Goal: Task Accomplishment & Management: Manage account settings

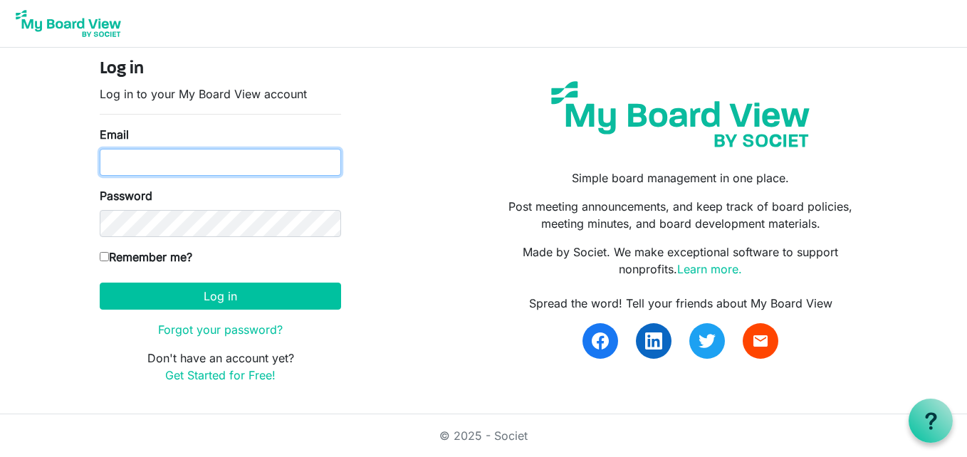
click at [128, 170] on input "Email" at bounding box center [220, 162] width 241 height 27
type input "rmpmichelle515@gmail.com"
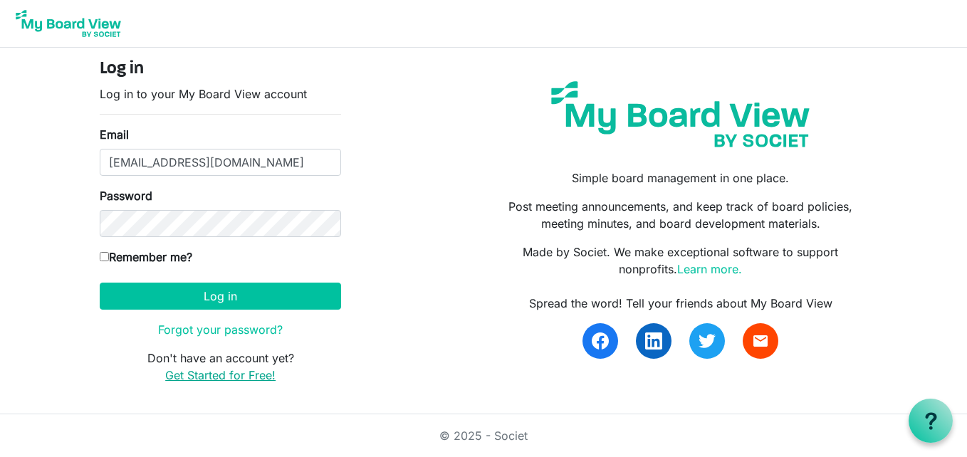
click at [212, 371] on link "Get Started for Free!" at bounding box center [220, 375] width 110 height 14
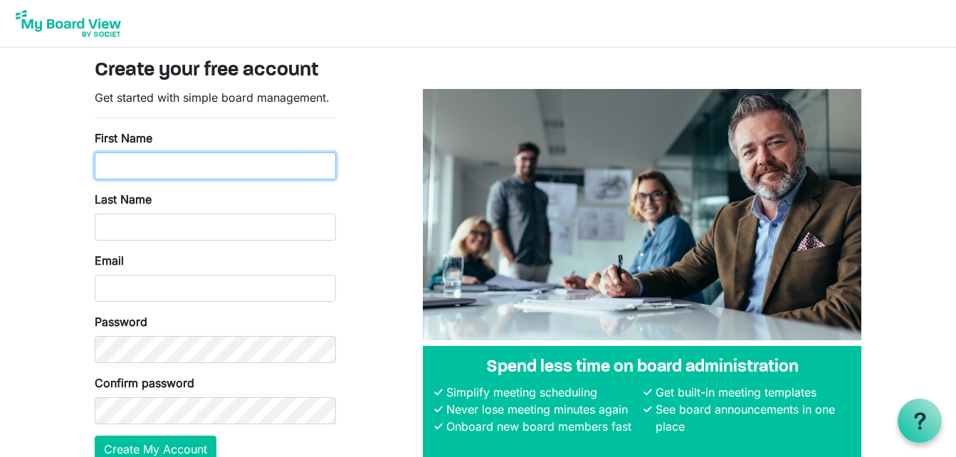
click at [145, 176] on input "First Name" at bounding box center [215, 165] width 241 height 27
type input "[PERSON_NAME]"
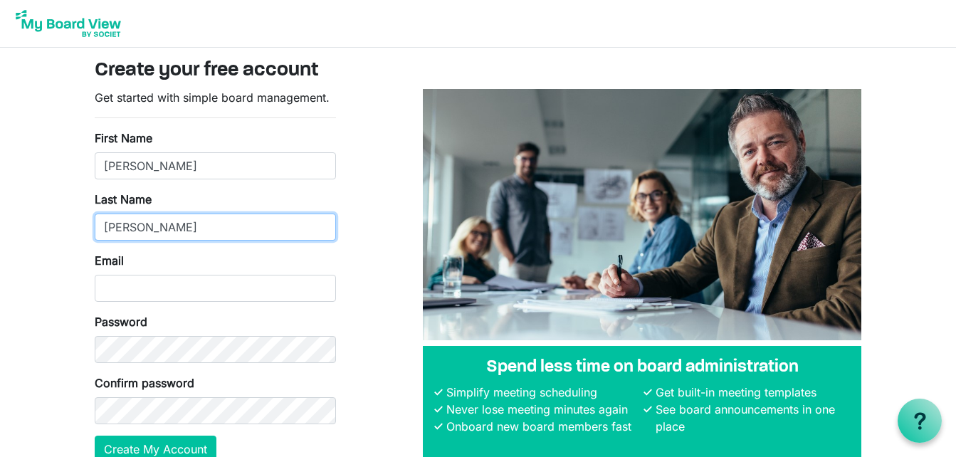
type input "[PERSON_NAME]"
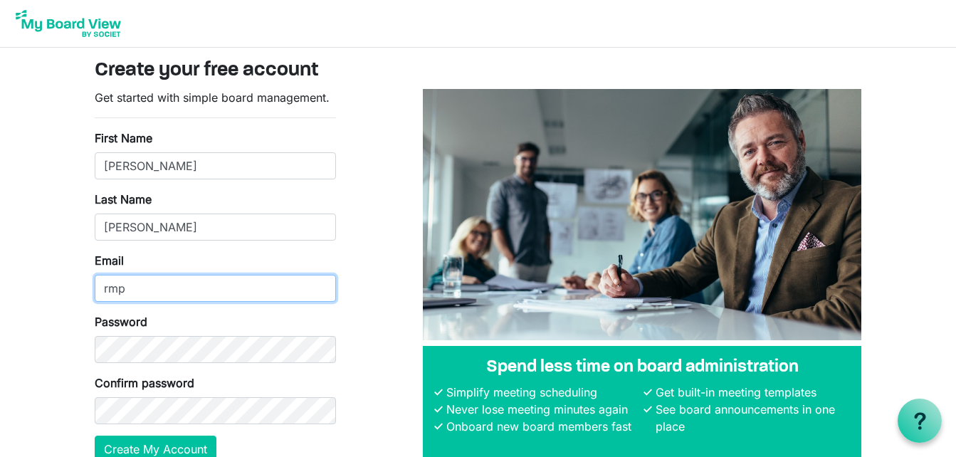
type input "[EMAIL_ADDRESS][DOMAIN_NAME]"
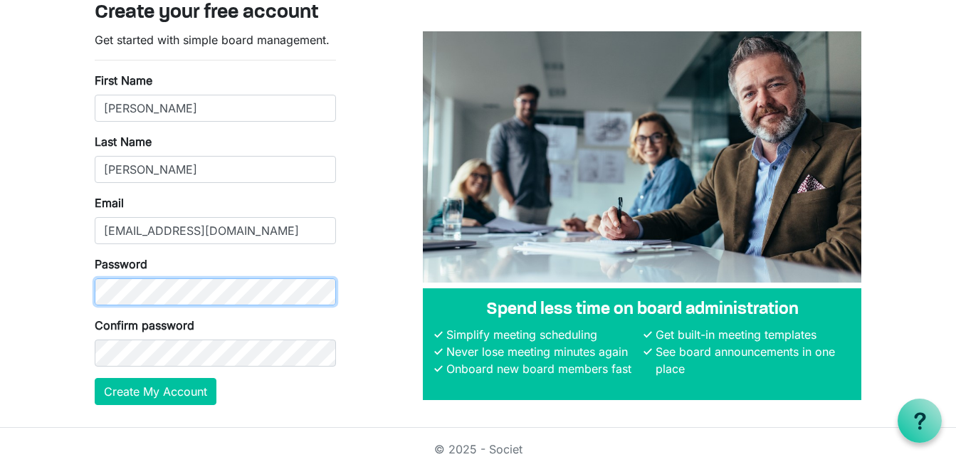
scroll to position [71, 0]
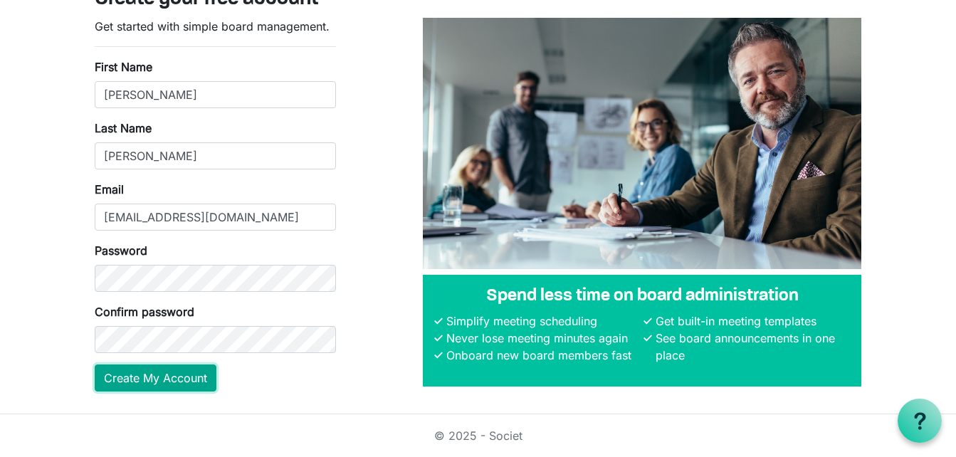
click at [122, 380] on button "Create My Account" at bounding box center [156, 378] width 122 height 27
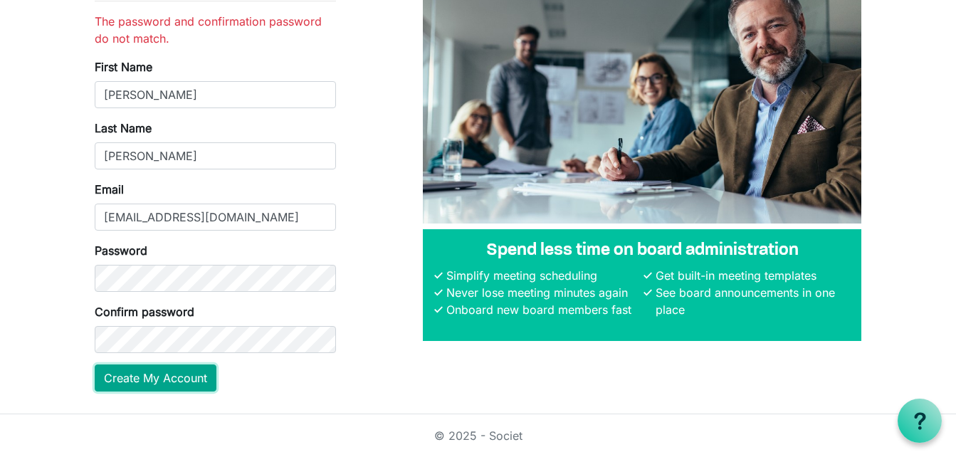
scroll to position [117, 0]
click at [165, 392] on div "Get started with simple board management. The password and confirmation passwor…" at bounding box center [215, 187] width 263 height 431
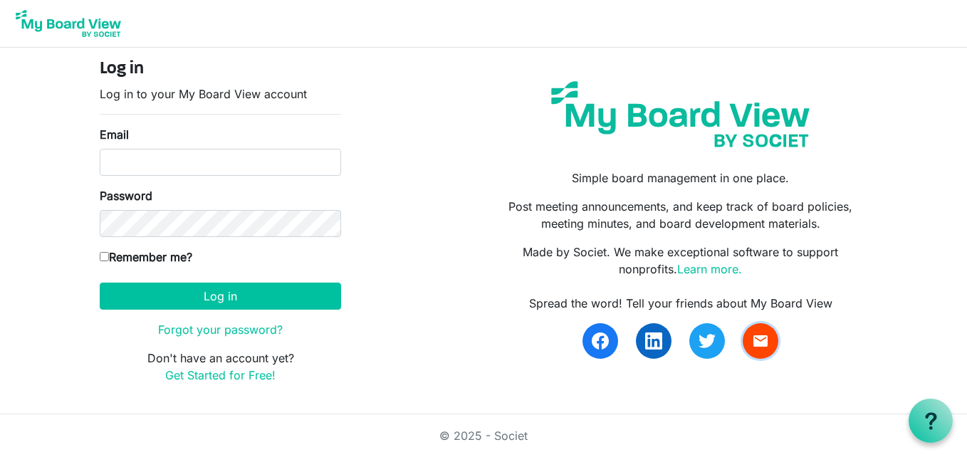
click at [760, 342] on span "email" at bounding box center [760, 341] width 17 height 17
click at [135, 169] on input "Email" at bounding box center [220, 162] width 241 height 27
type input "rmpmichelle515@gmail.com"
click at [218, 327] on link "Forgot your password?" at bounding box center [220, 330] width 125 height 14
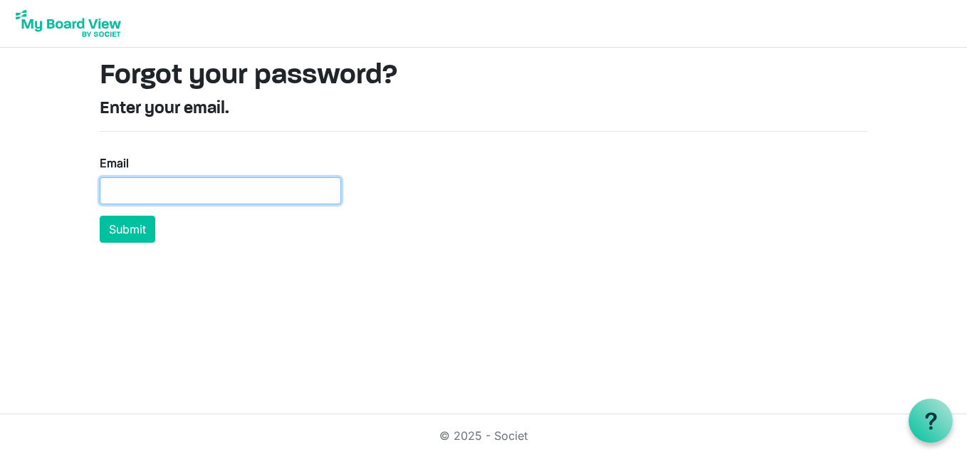
click at [138, 195] on input "Email" at bounding box center [220, 190] width 241 height 27
type input "rmpmichelle515@gmail.com"
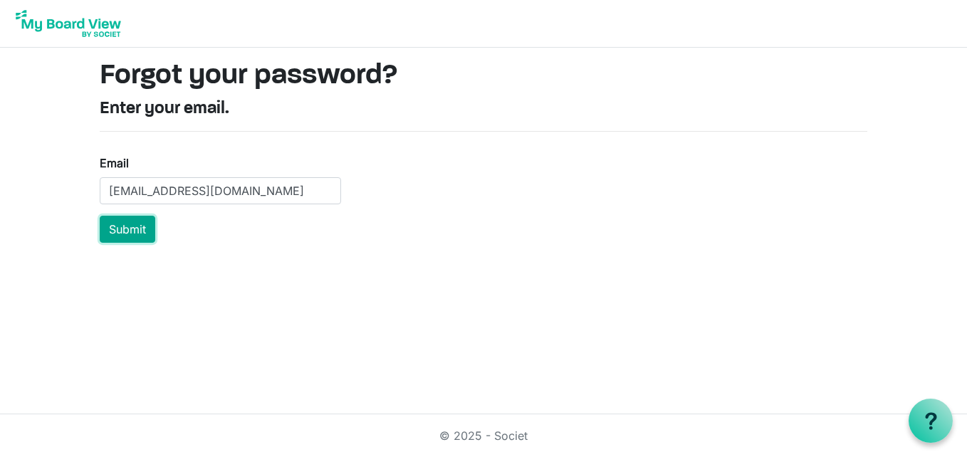
click at [136, 225] on button "Submit" at bounding box center [128, 229] width 56 height 27
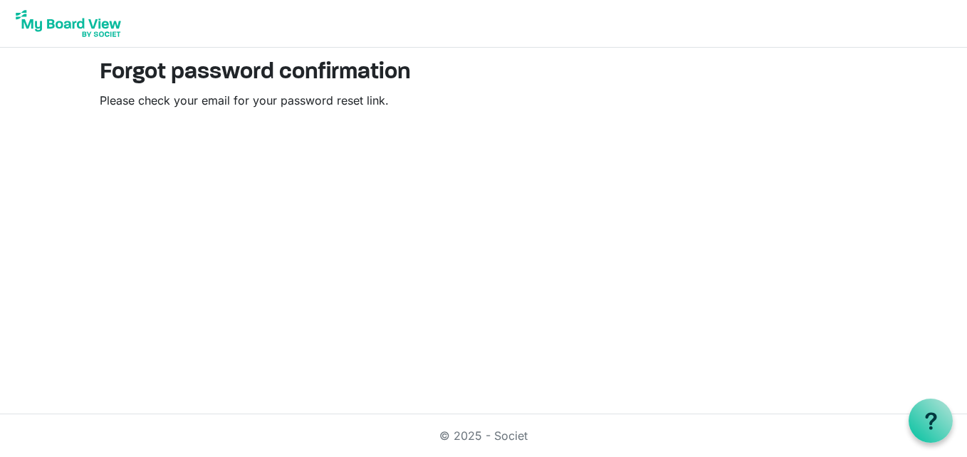
click at [231, 337] on html "Forgot password confirmation Please check your email for your password reset li…" at bounding box center [483, 228] width 967 height 457
click at [371, 288] on html "Forgot password confirmation Please check your email for your password reset li…" at bounding box center [483, 228] width 967 height 457
